Goal: Task Accomplishment & Management: Complete application form

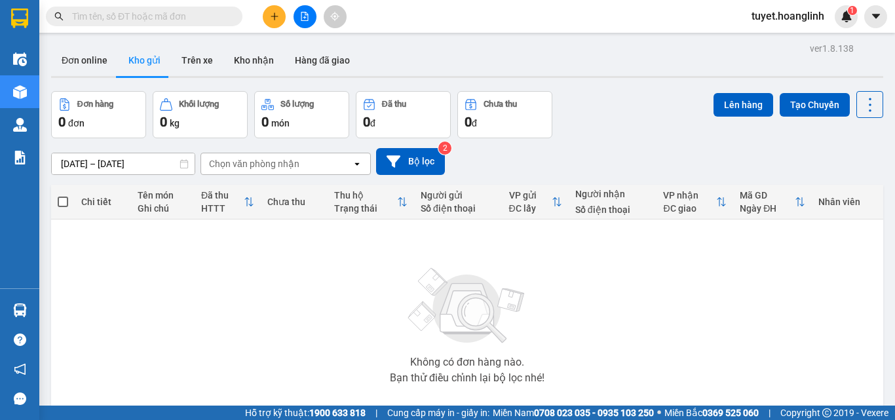
click at [270, 20] on icon "plus" at bounding box center [274, 16] width 9 height 9
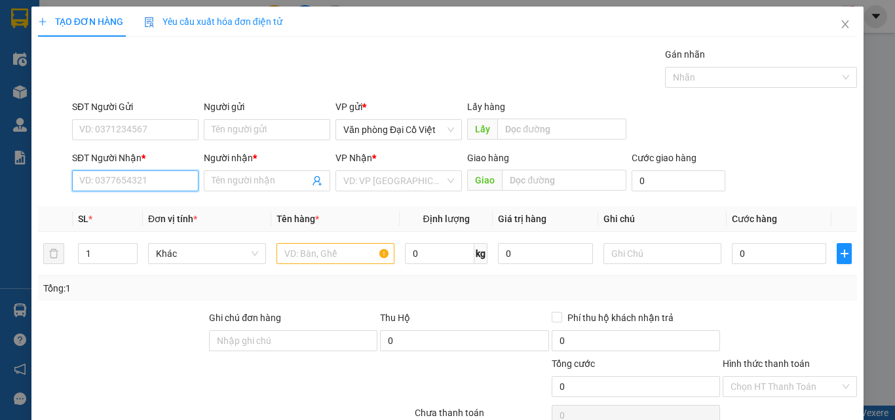
click at [143, 171] on input "SĐT Người Nhận *" at bounding box center [135, 180] width 127 height 21
type input "0844304555"
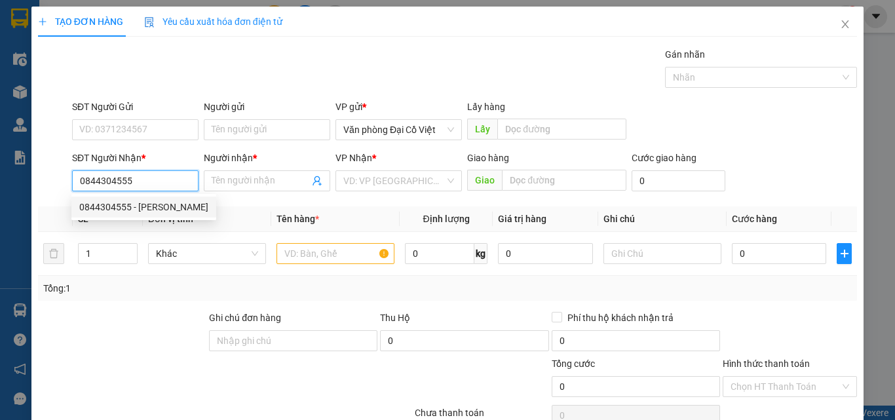
click at [159, 205] on div "0844304555 - [PERSON_NAME]" at bounding box center [143, 207] width 129 height 14
type input "NGỌC NHIÊN"
type input "TUYÊN HÓA"
type input "50.000"
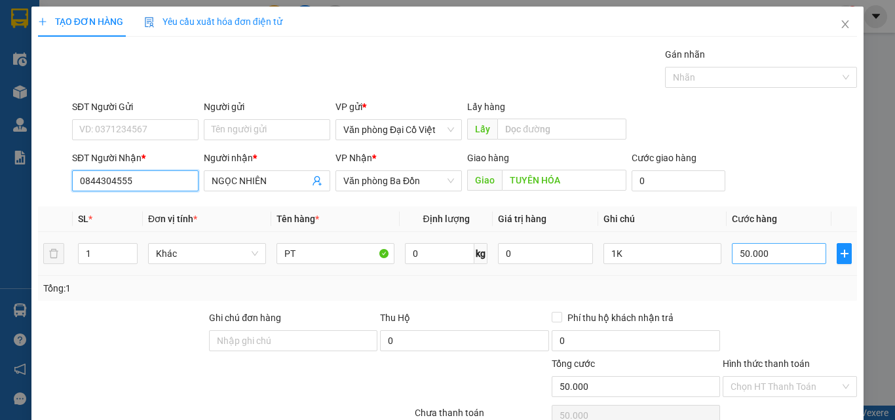
type input "0844304555"
click at [777, 246] on input "50.000" at bounding box center [779, 253] width 94 height 21
click at [128, 246] on span "up" at bounding box center [131, 250] width 8 height 8
type input "2"
click at [132, 246] on span "up" at bounding box center [131, 250] width 8 height 8
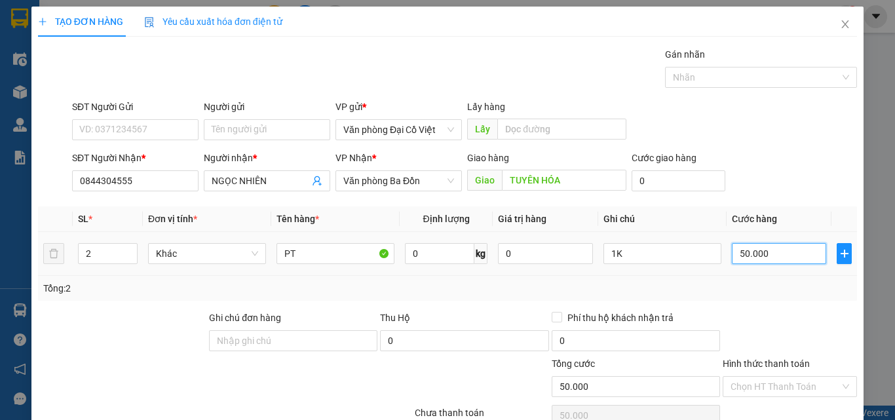
click at [747, 250] on input "50.000" at bounding box center [779, 253] width 94 height 21
click at [654, 250] on input "1K" at bounding box center [663, 253] width 118 height 21
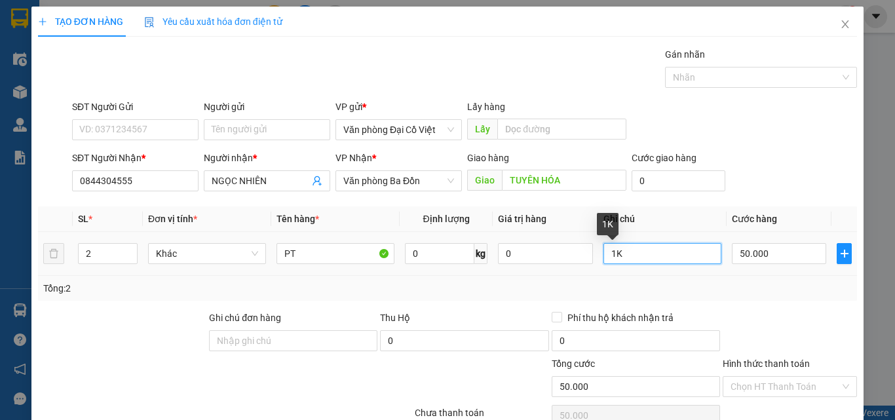
click at [654, 250] on input "1K" at bounding box center [663, 253] width 118 height 21
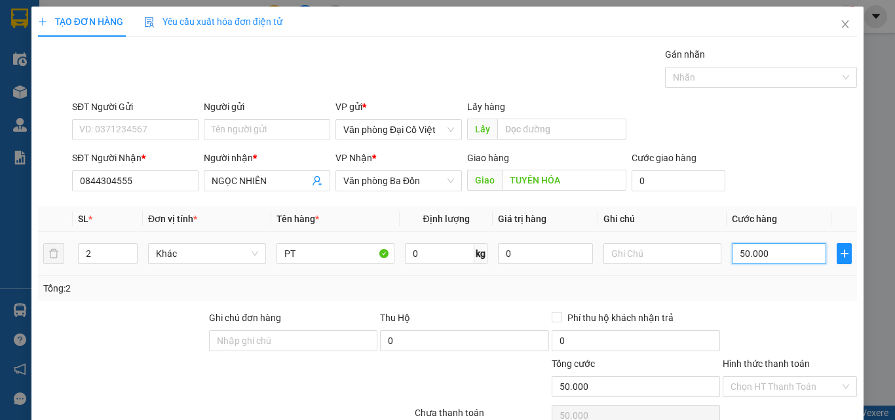
click at [748, 253] on input "50.000" at bounding box center [779, 253] width 94 height 21
type input "2"
type input "20"
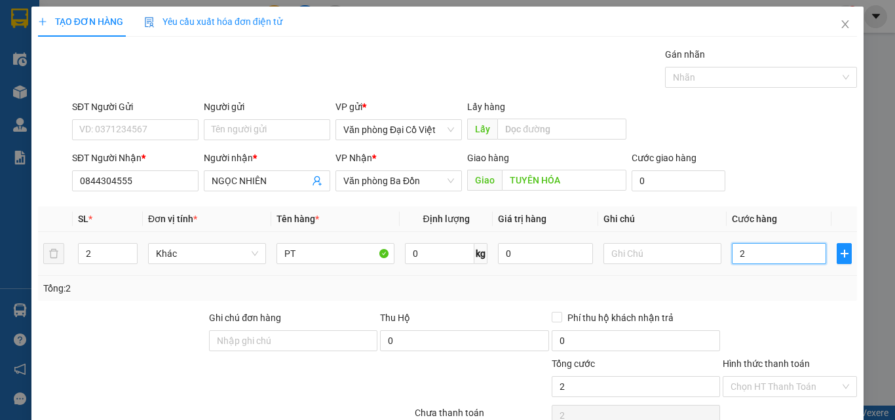
type input "20"
type input "200"
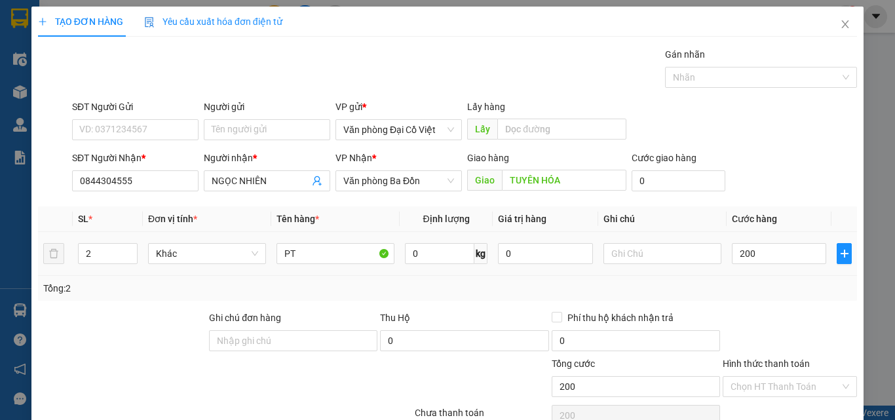
type input "200.000"
click at [753, 296] on div "Tổng: 2" at bounding box center [447, 288] width 819 height 25
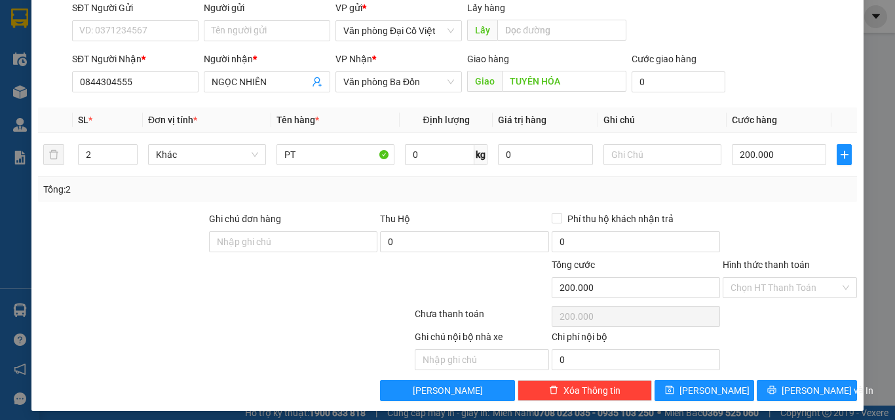
scroll to position [106, 0]
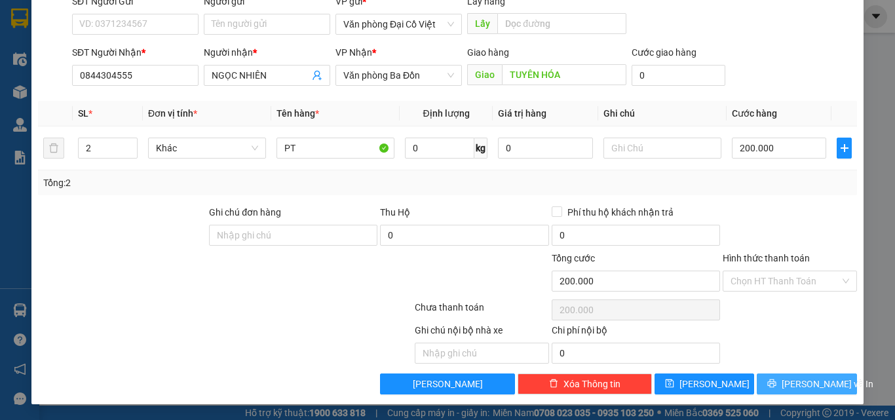
click at [784, 381] on button "[PERSON_NAME] và In" at bounding box center [807, 384] width 100 height 21
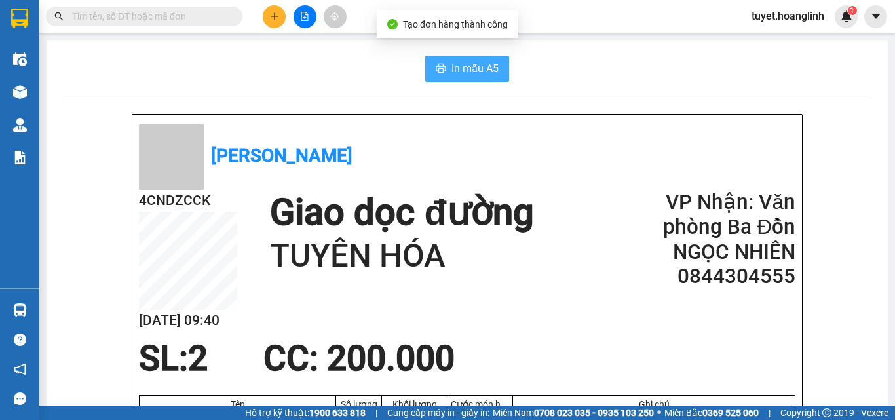
click at [481, 64] on span "In mẫu A5" at bounding box center [475, 68] width 47 height 16
click at [483, 74] on span "In mẫu A5" at bounding box center [475, 68] width 47 height 16
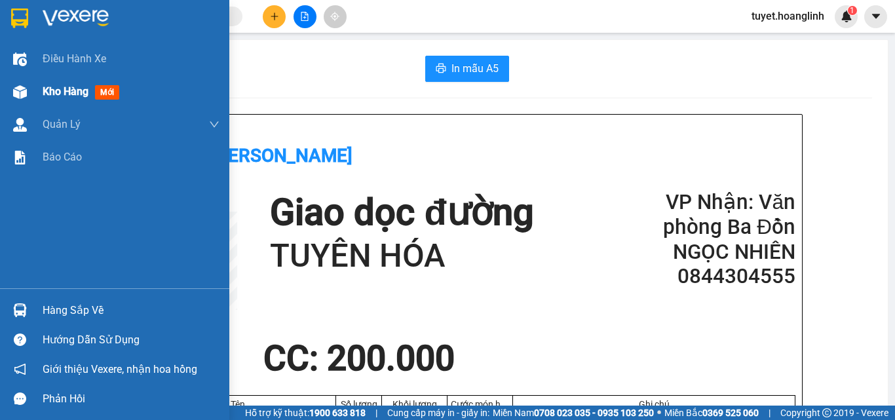
click at [35, 96] on div "Kho hàng mới" at bounding box center [114, 91] width 229 height 33
